Goal: Communication & Community: Ask a question

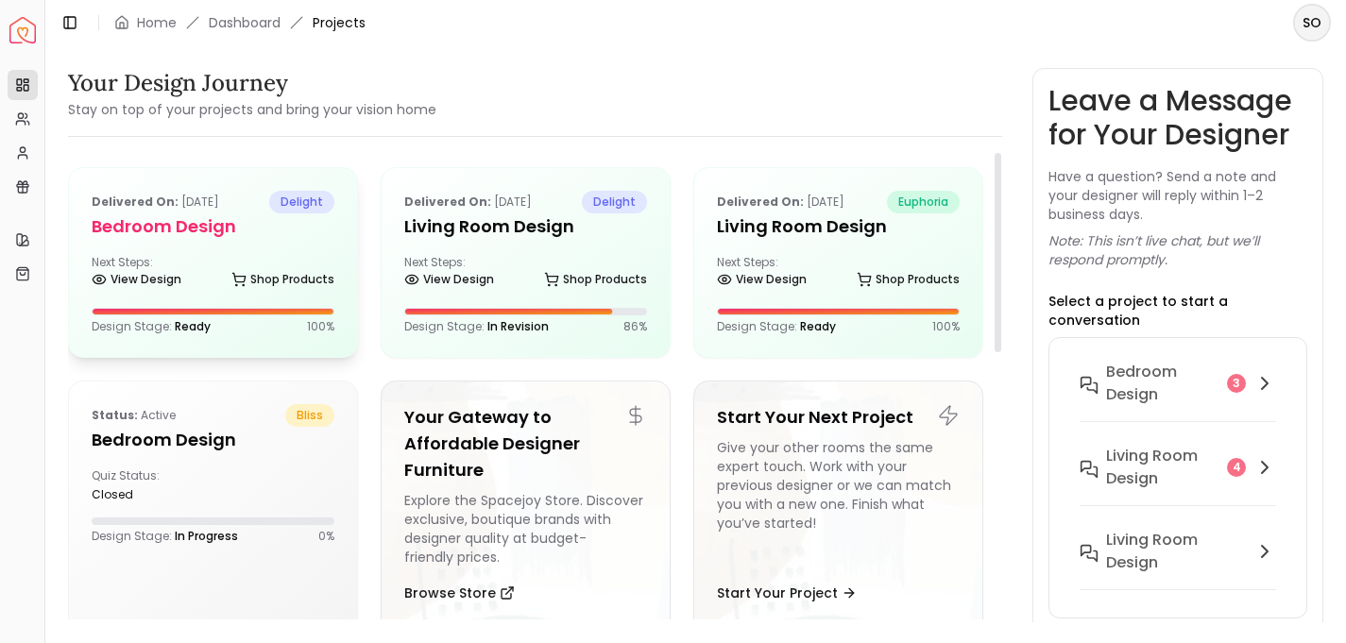
click at [183, 239] on h5 "Bedroom design" at bounding box center [213, 227] width 243 height 26
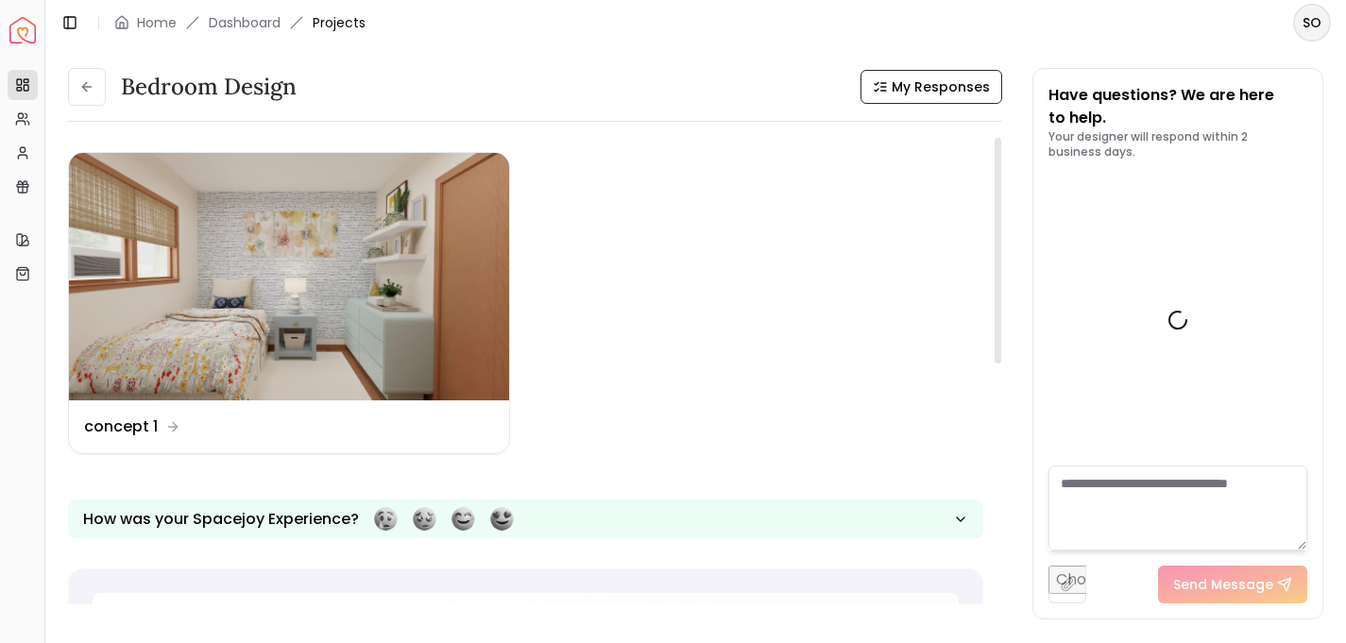
scroll to position [1944, 0]
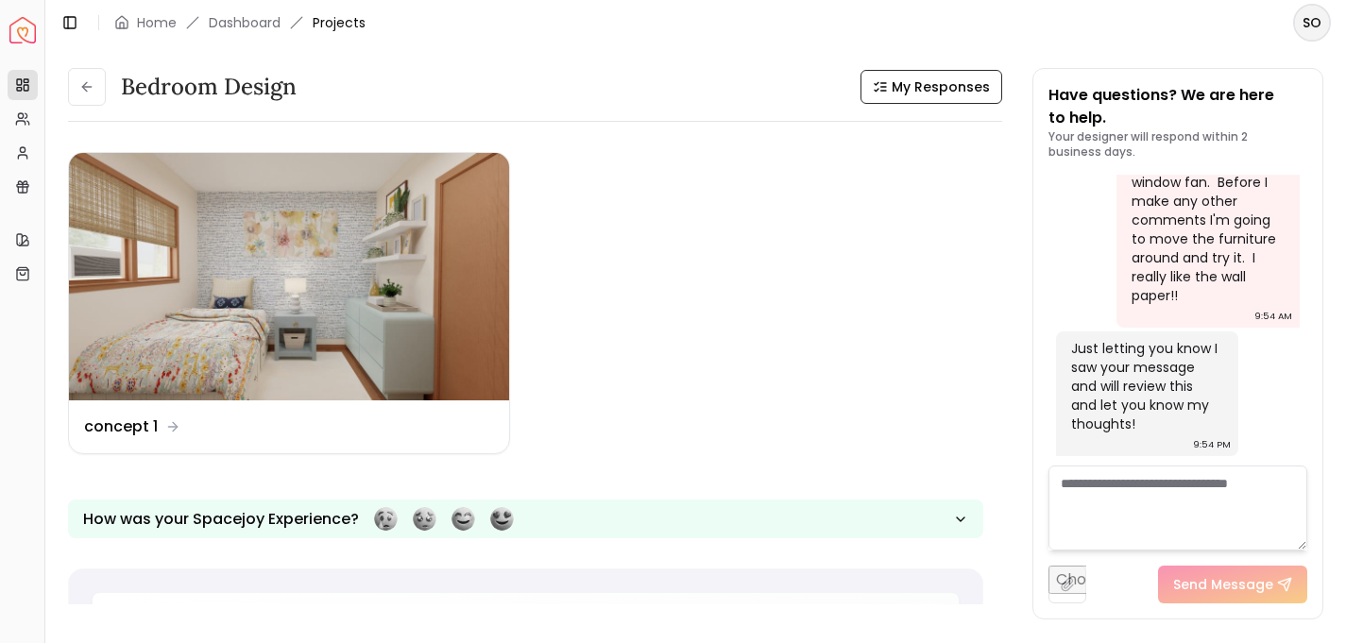
click at [1137, 495] on textarea at bounding box center [1178, 508] width 259 height 85
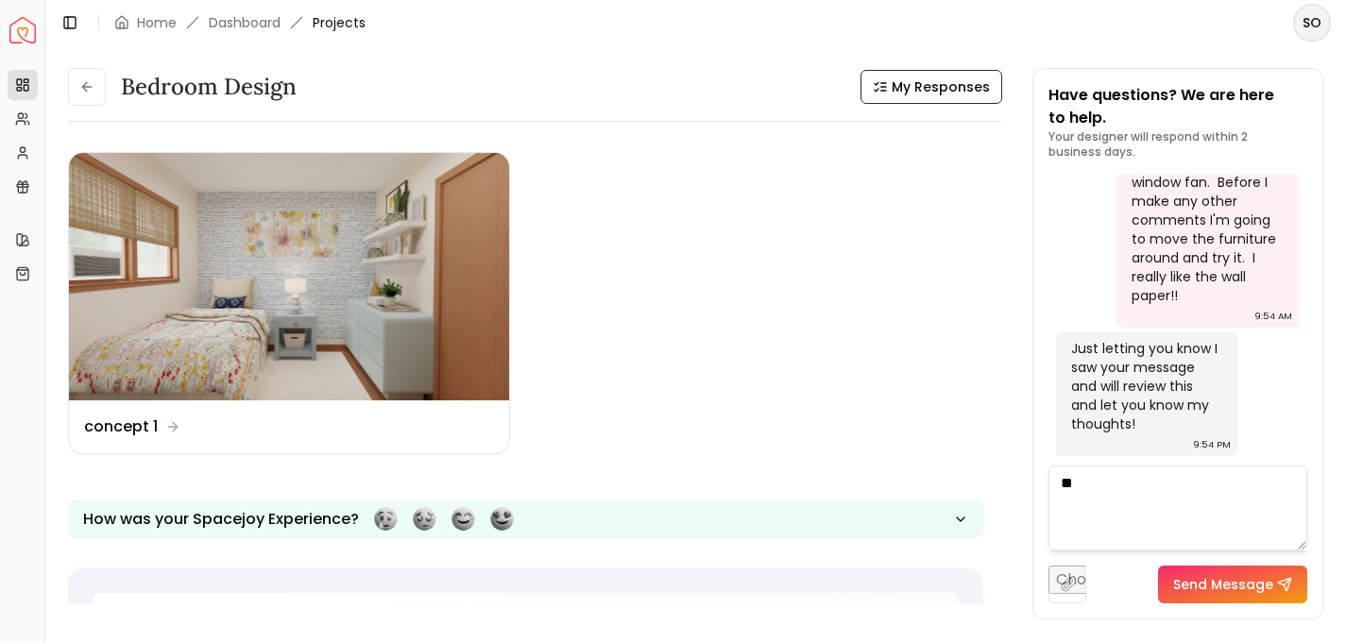
type textarea "*"
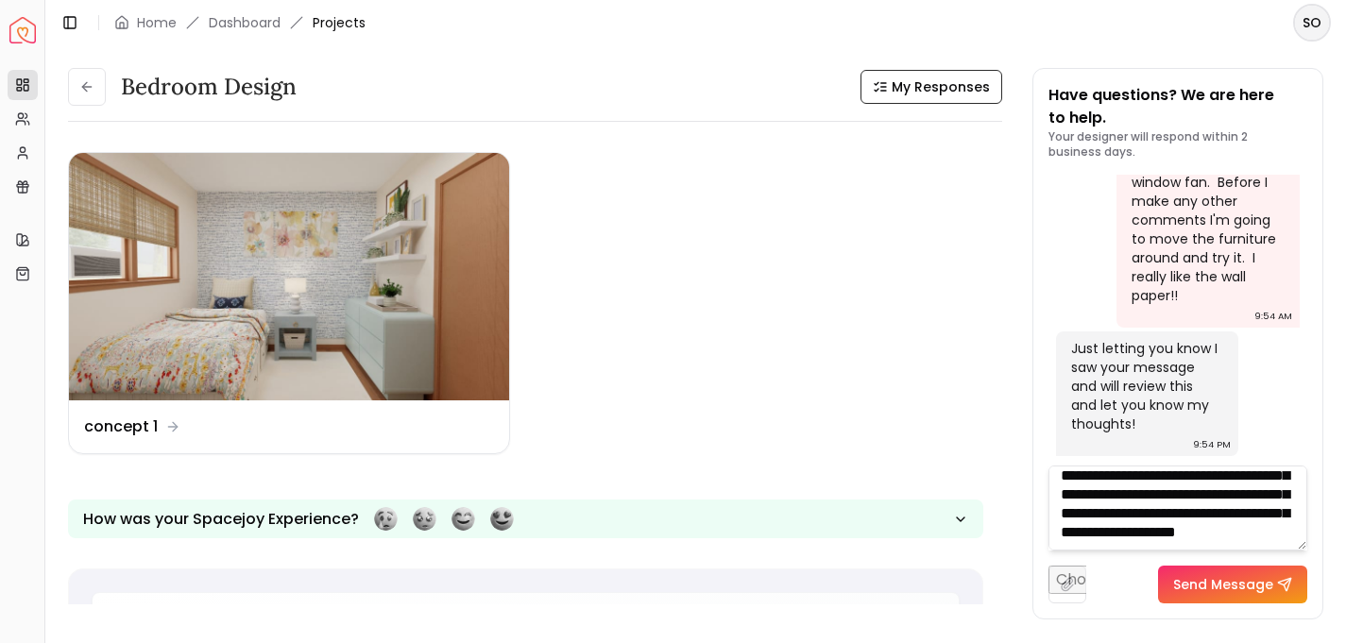
scroll to position [77, 0]
type textarea "**********"
click at [1204, 582] on button "Send Message" at bounding box center [1232, 585] width 149 height 38
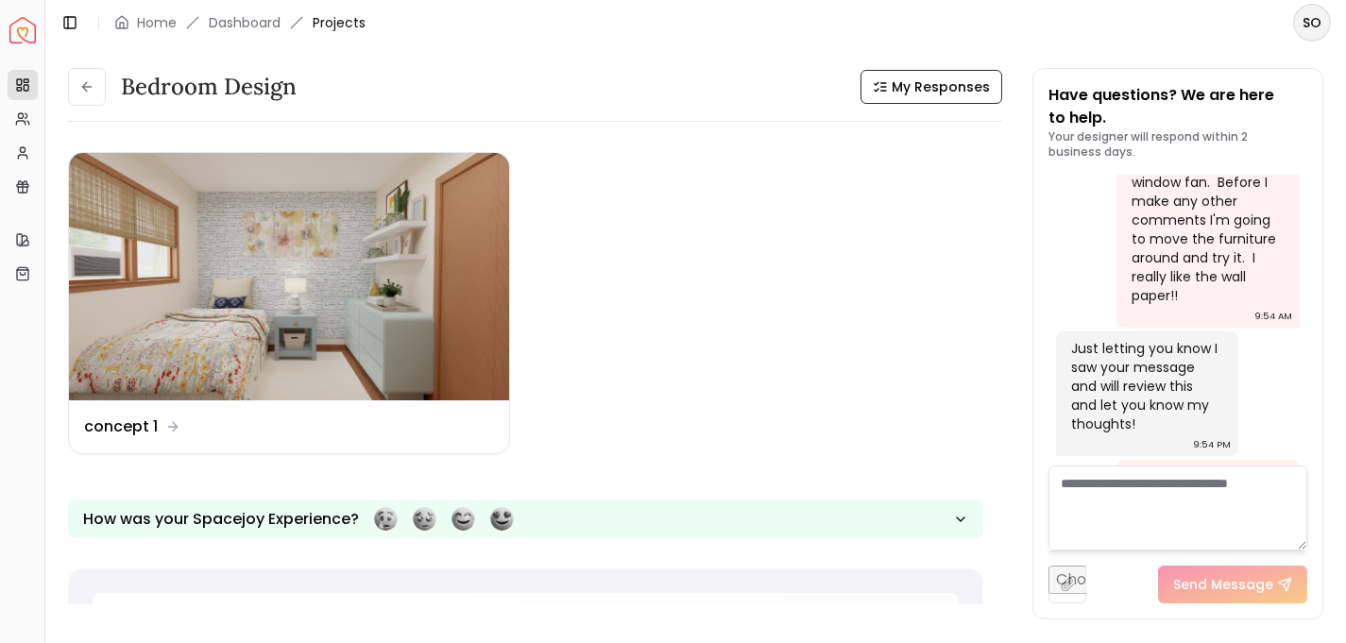
scroll to position [0, 0]
click at [163, 23] on link "Home" at bounding box center [157, 22] width 40 height 19
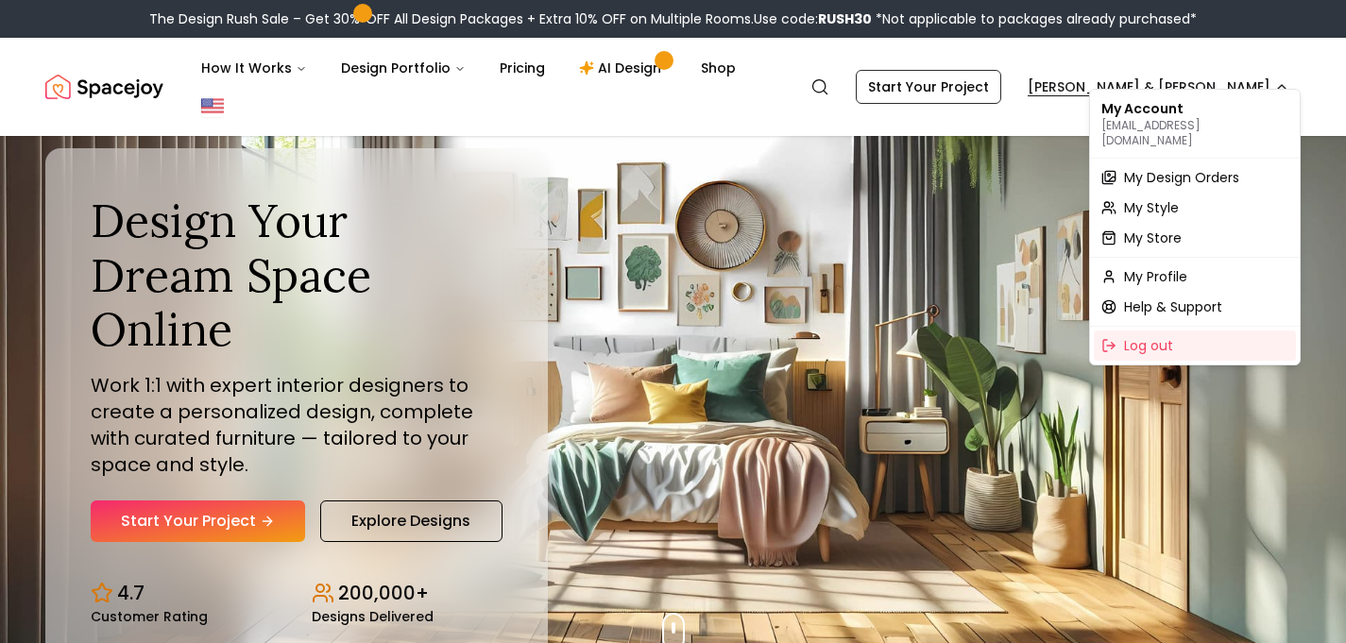
click at [1157, 168] on span "My Design Orders" at bounding box center [1181, 177] width 115 height 19
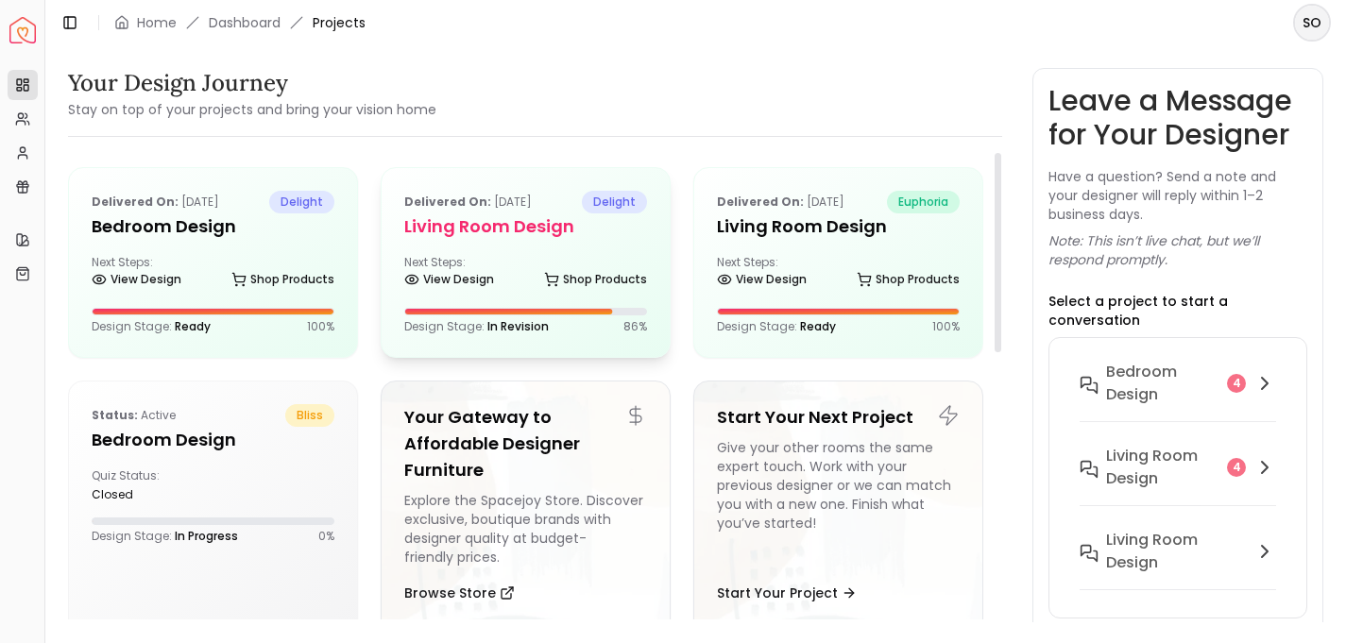
click at [496, 225] on h5 "Living Room design" at bounding box center [525, 227] width 243 height 26
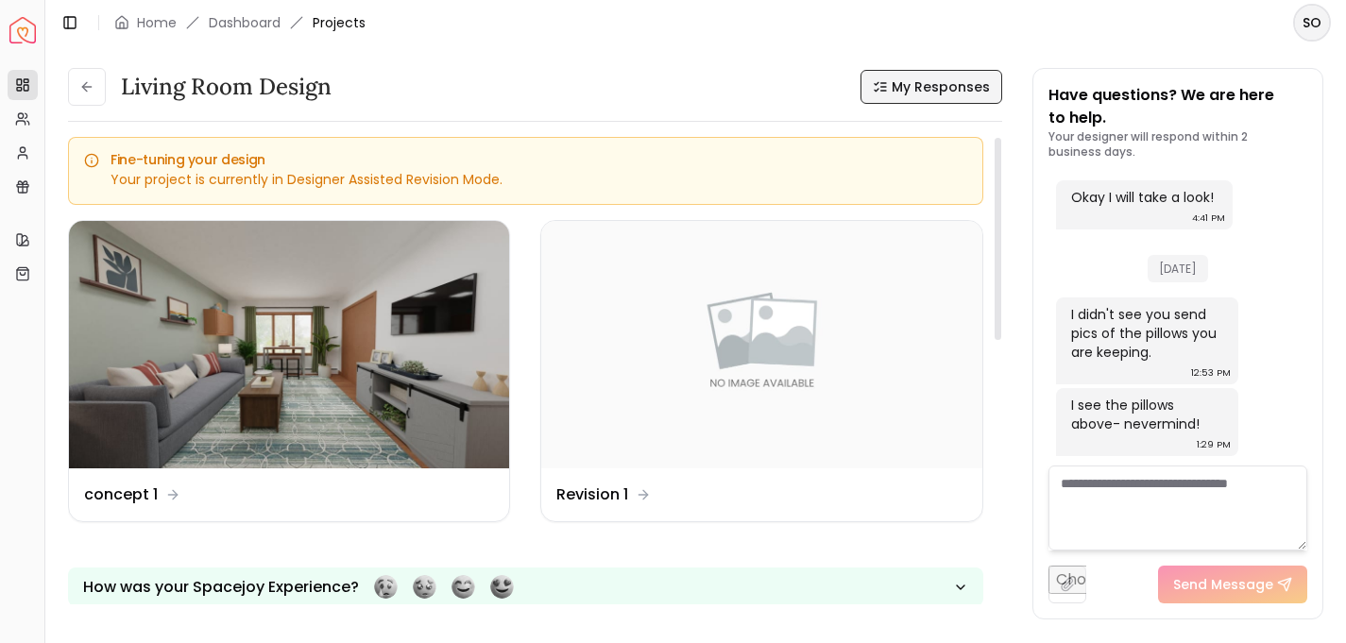
click at [917, 86] on span "My Responses" at bounding box center [941, 86] width 98 height 19
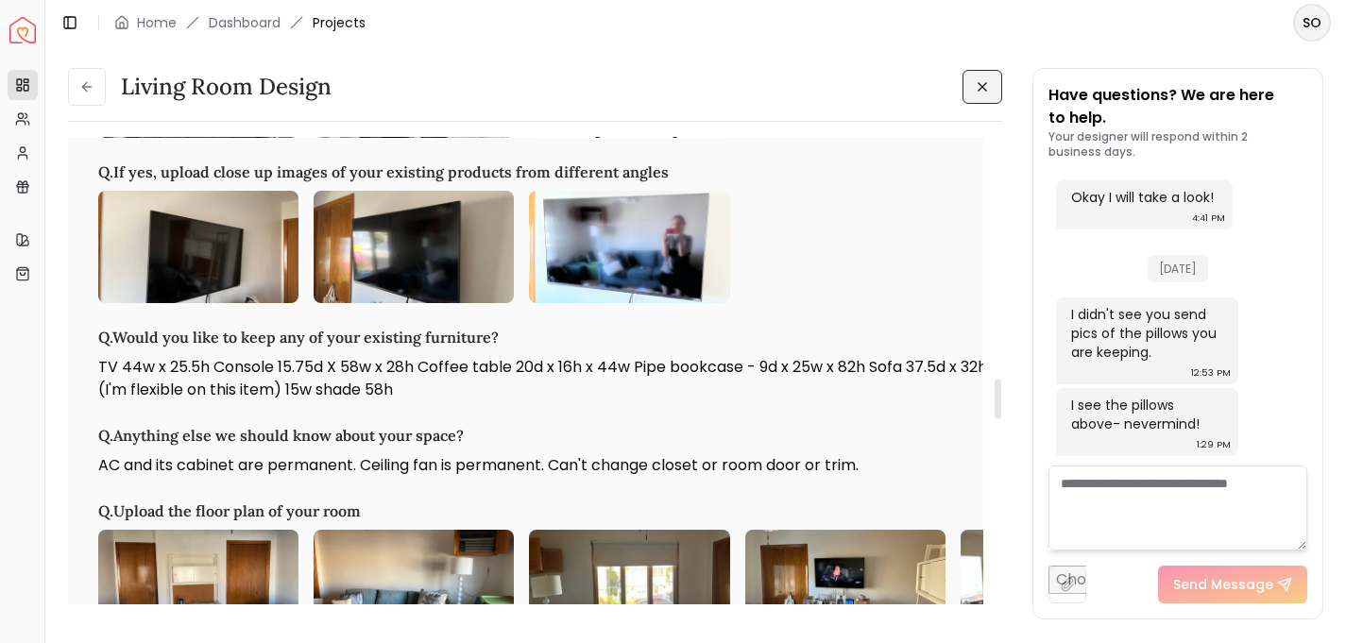
scroll to position [2878, 0]
